Goal: Transaction & Acquisition: Purchase product/service

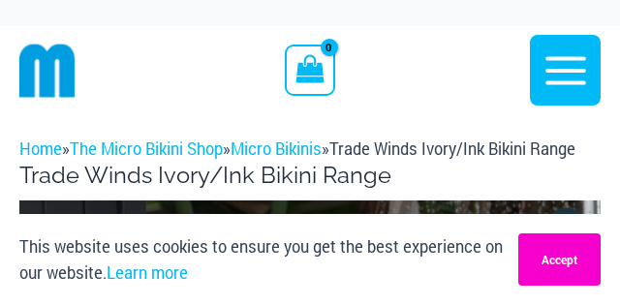
type input "**********"
click at [522, 249] on button "Accept" at bounding box center [560, 260] width 82 height 52
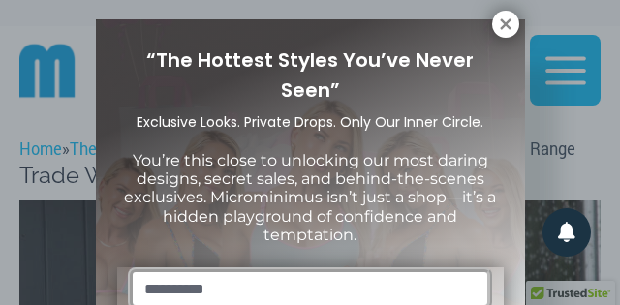
scroll to position [19, 0]
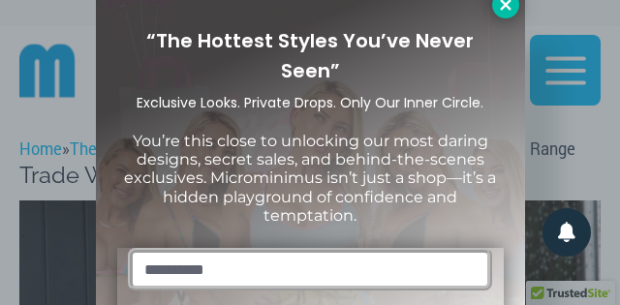
click at [503, 10] on icon at bounding box center [505, 4] width 17 height 17
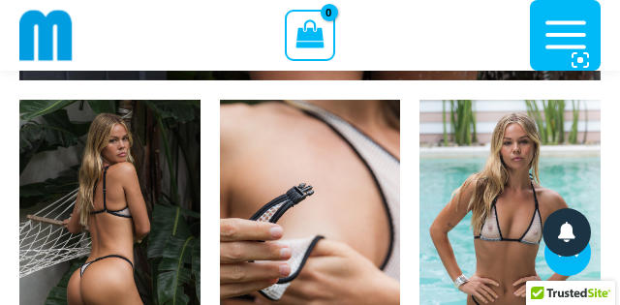
scroll to position [1056, 0]
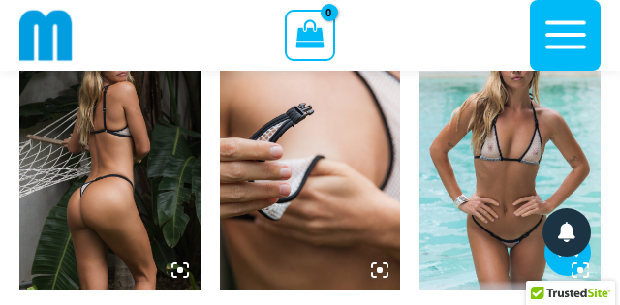
click at [515, 181] on img at bounding box center [510, 154] width 181 height 271
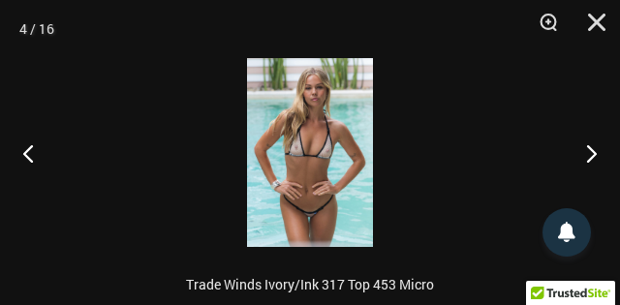
click at [311, 152] on img at bounding box center [310, 152] width 126 height 189
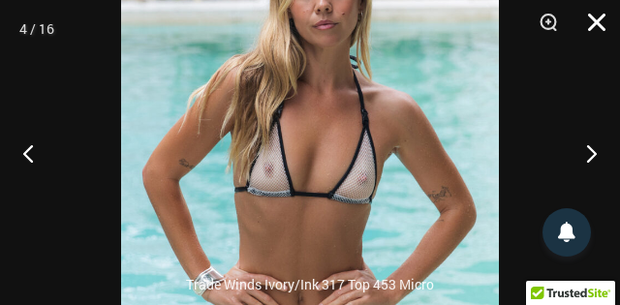
click at [598, 20] on button "Close" at bounding box center [590, 29] width 48 height 58
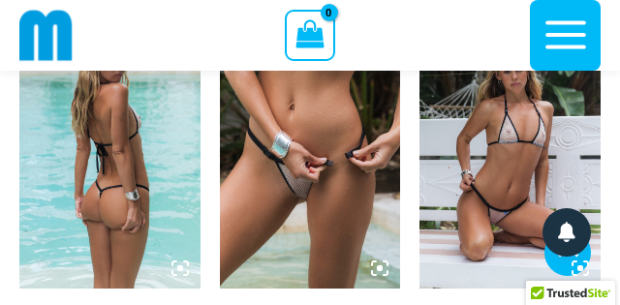
scroll to position [1346, 0]
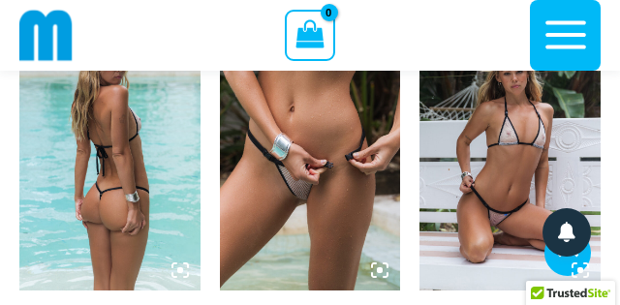
click at [140, 144] on img at bounding box center [109, 154] width 181 height 271
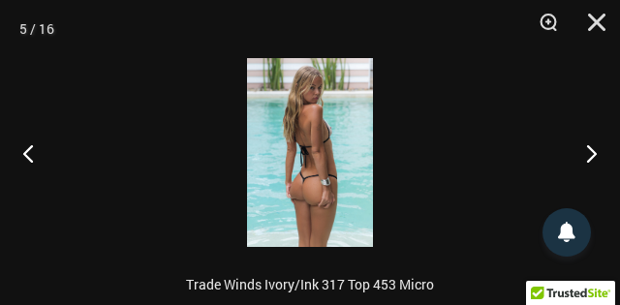
click at [329, 130] on img at bounding box center [310, 152] width 126 height 189
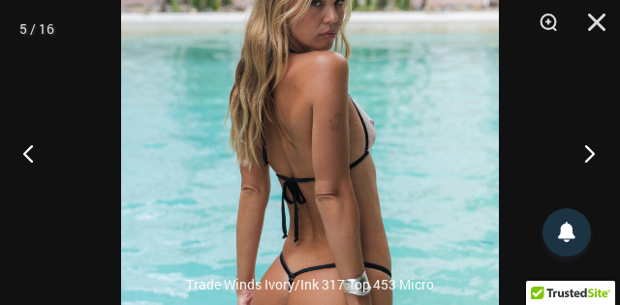
click at [589, 155] on button "Next" at bounding box center [584, 153] width 73 height 97
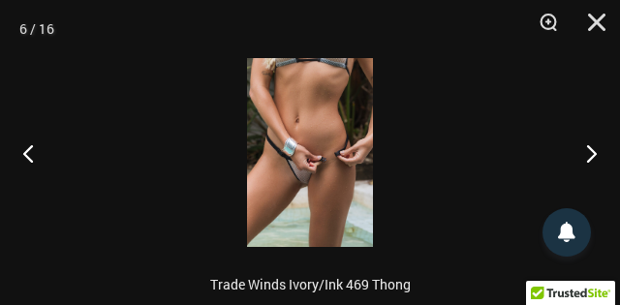
click at [300, 182] on img at bounding box center [310, 152] width 126 height 189
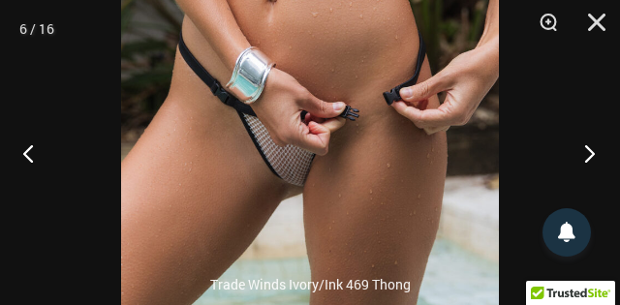
click at [587, 150] on button "Next" at bounding box center [584, 153] width 73 height 97
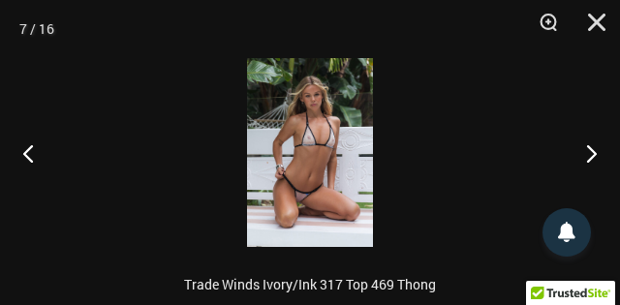
click at [300, 201] on img at bounding box center [310, 152] width 126 height 189
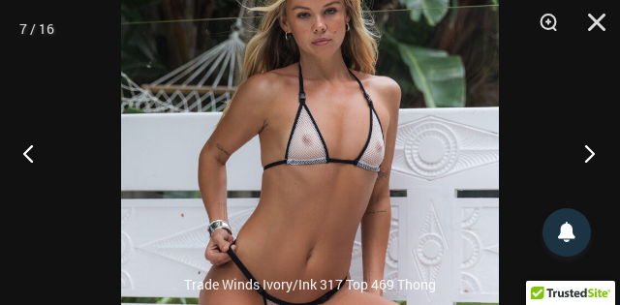
click at [588, 153] on button "Next" at bounding box center [584, 153] width 73 height 97
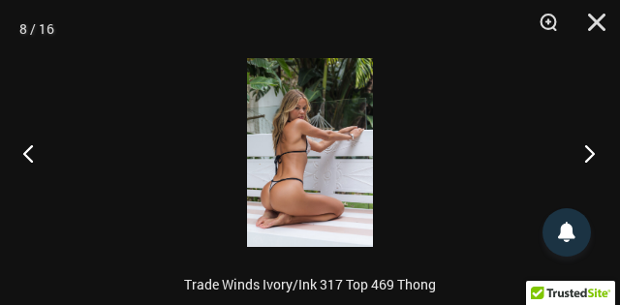
click at [588, 153] on button "Next" at bounding box center [584, 153] width 73 height 97
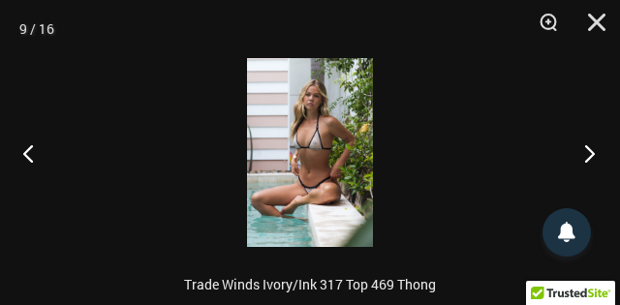
click at [588, 153] on button "Next" at bounding box center [584, 153] width 73 height 97
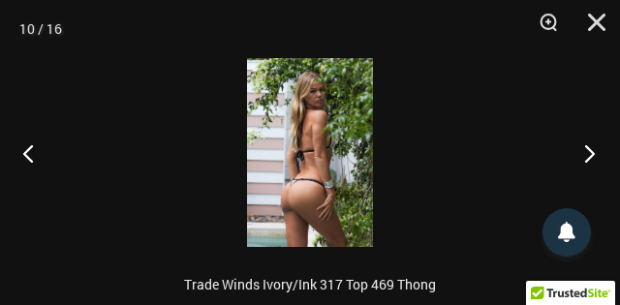
click at [588, 153] on button "Next" at bounding box center [584, 153] width 73 height 97
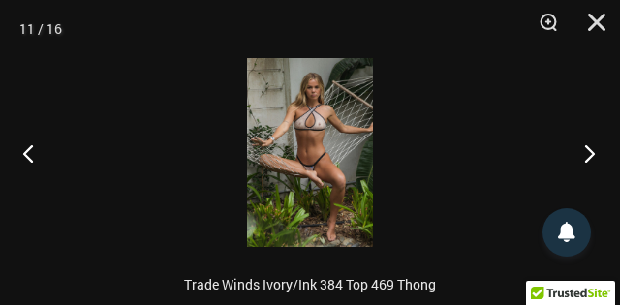
click at [588, 153] on button "Next" at bounding box center [584, 153] width 73 height 97
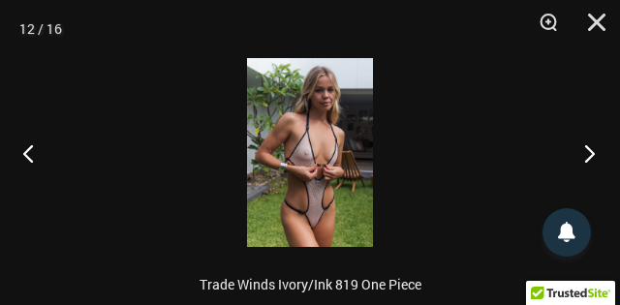
click at [588, 153] on button "Next" at bounding box center [584, 153] width 73 height 97
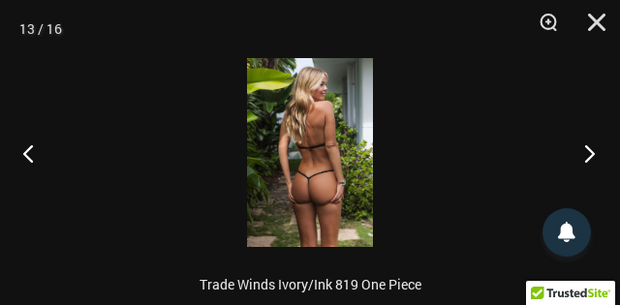
click at [588, 153] on button "Next" at bounding box center [584, 153] width 73 height 97
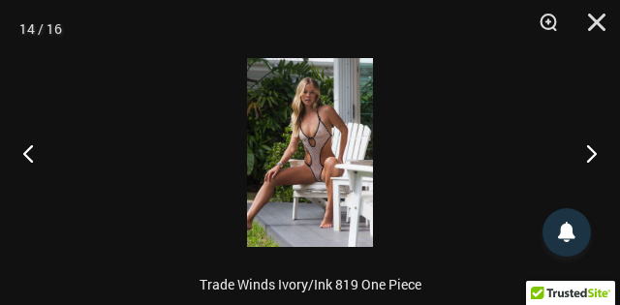
click at [318, 178] on img at bounding box center [310, 152] width 126 height 189
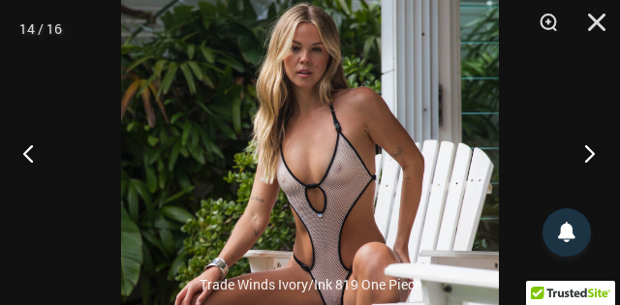
click at [586, 155] on button "Next" at bounding box center [584, 153] width 73 height 97
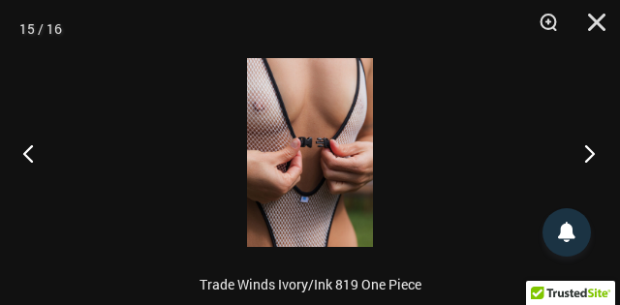
click at [586, 155] on button "Next" at bounding box center [584, 153] width 73 height 97
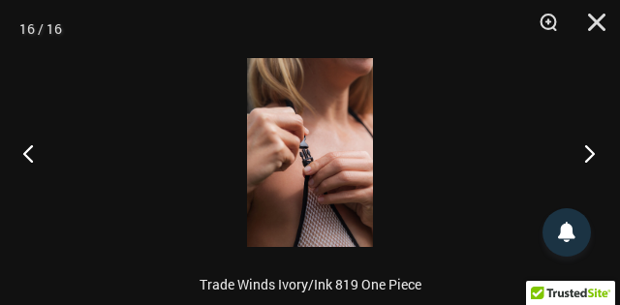
click at [586, 155] on button "Next" at bounding box center [584, 153] width 73 height 97
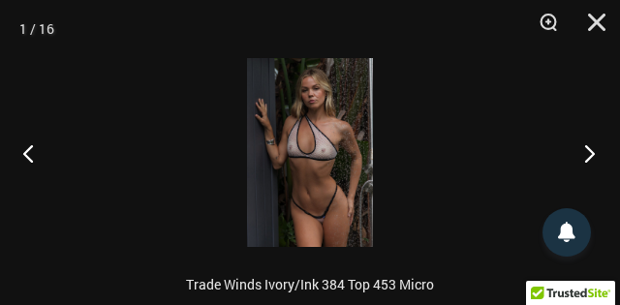
click at [586, 155] on button "Next" at bounding box center [584, 153] width 73 height 97
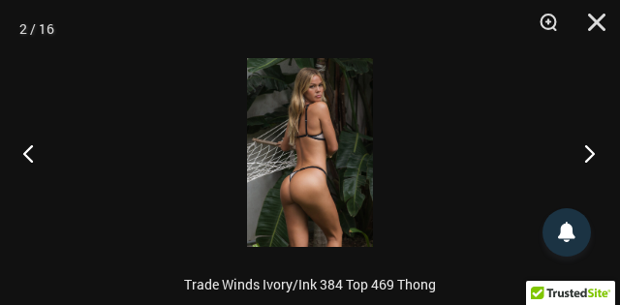
click at [586, 155] on button "Next" at bounding box center [584, 153] width 73 height 97
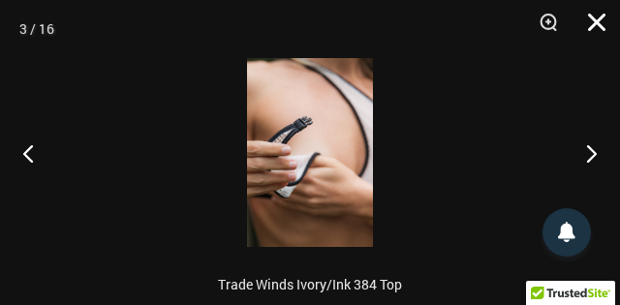
click at [599, 20] on button "Close" at bounding box center [590, 29] width 48 height 58
